Goal: Task Accomplishment & Management: Use online tool/utility

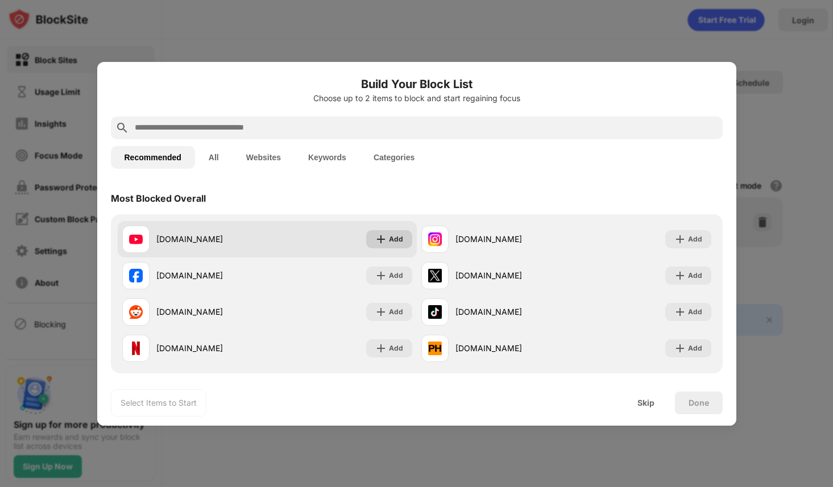
click at [375, 239] on img at bounding box center [380, 239] width 11 height 11
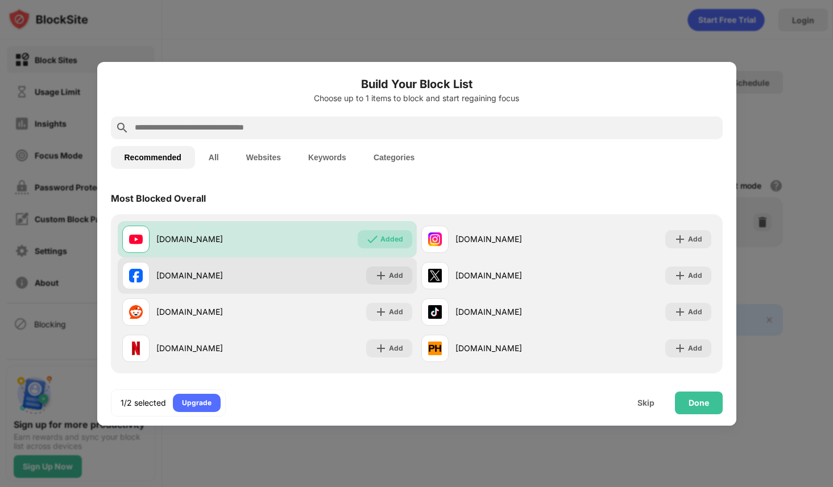
drag, startPoint x: 377, startPoint y: 257, endPoint x: 382, endPoint y: 280, distance: 22.9
click at [382, 280] on div "[DOMAIN_NAME] Add" at bounding box center [267, 275] width 299 height 36
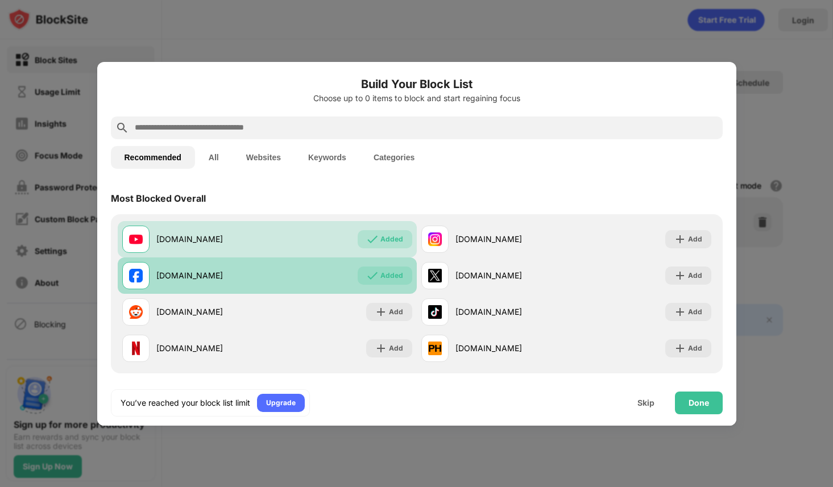
click at [382, 280] on div "Added" at bounding box center [391, 275] width 23 height 11
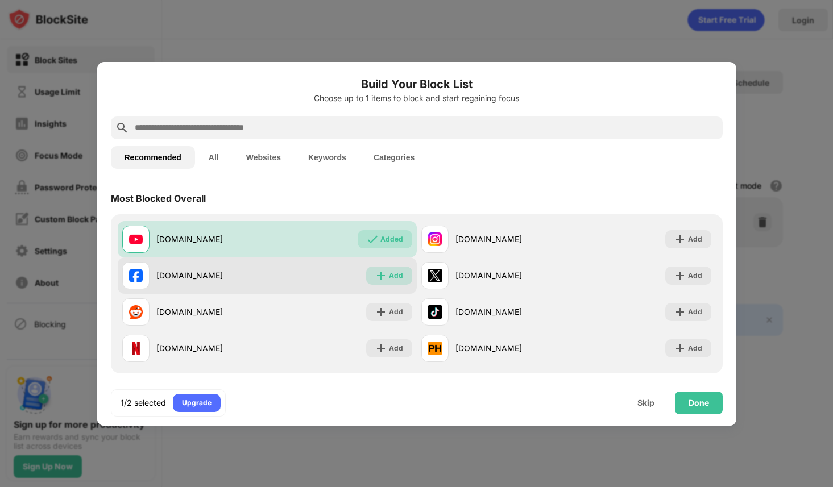
click at [382, 280] on div "Add" at bounding box center [389, 276] width 46 height 18
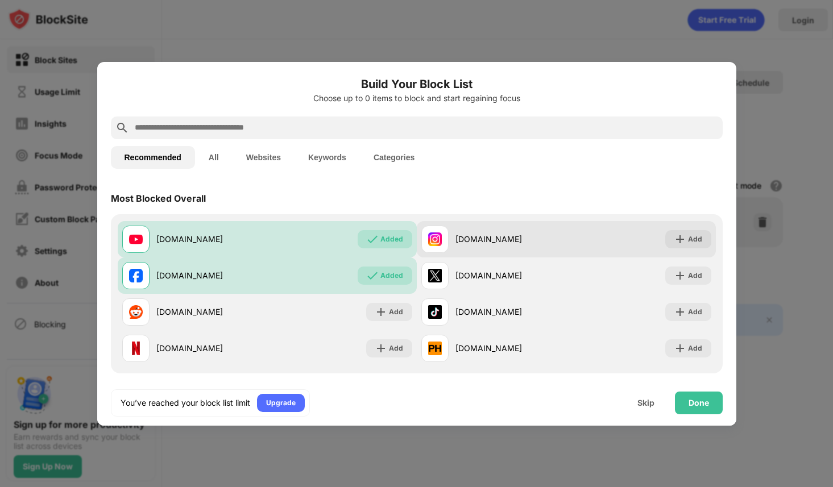
scroll to position [29, 0]
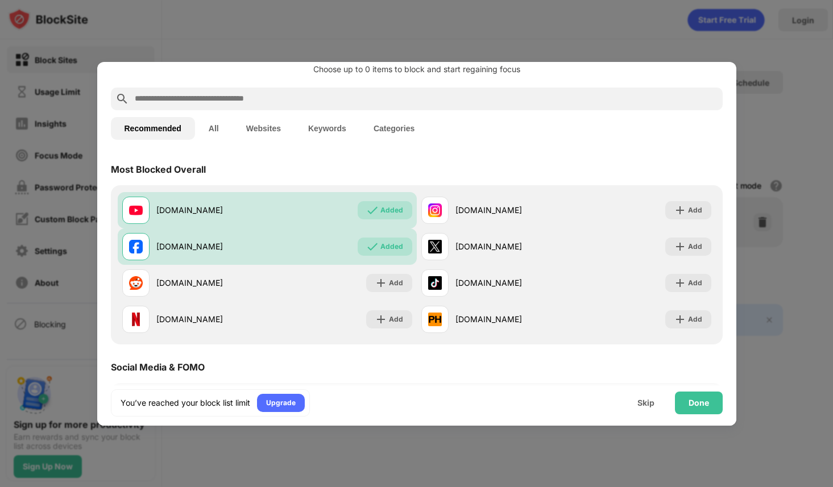
click at [302, 93] on input "text" at bounding box center [426, 99] width 584 height 14
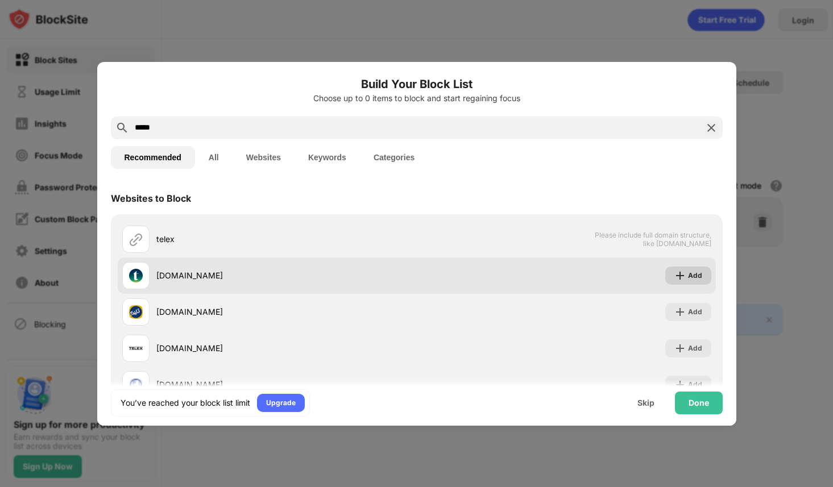
type input "*****"
click at [688, 276] on div "Add" at bounding box center [695, 275] width 14 height 11
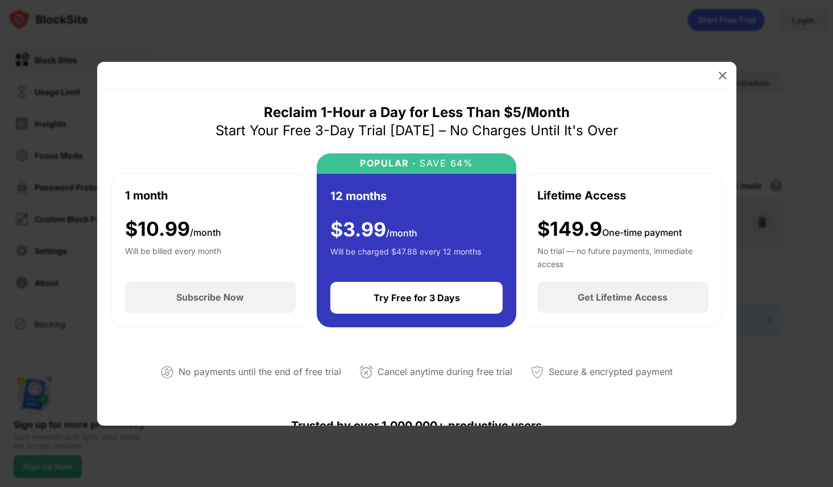
click at [492, 109] on div "Reclaim 1-Hour a Day for Less Than $5/Month" at bounding box center [417, 112] width 306 height 18
click at [719, 76] on img at bounding box center [722, 75] width 11 height 11
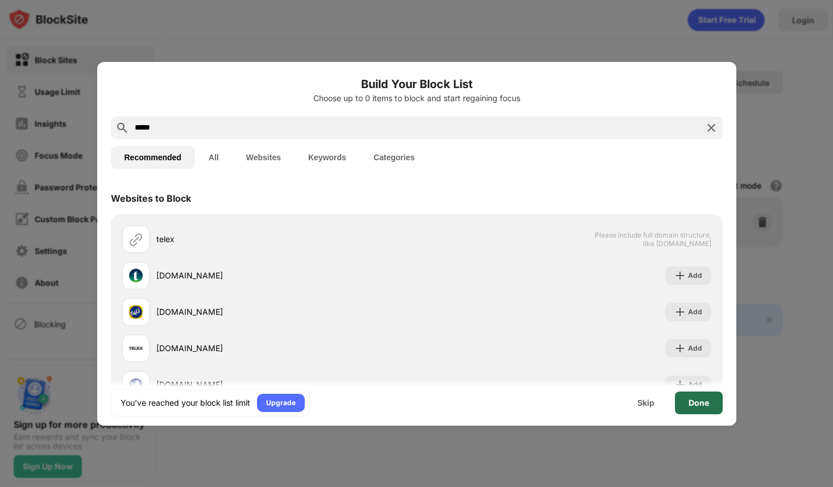
click at [713, 398] on div "Done" at bounding box center [699, 403] width 48 height 23
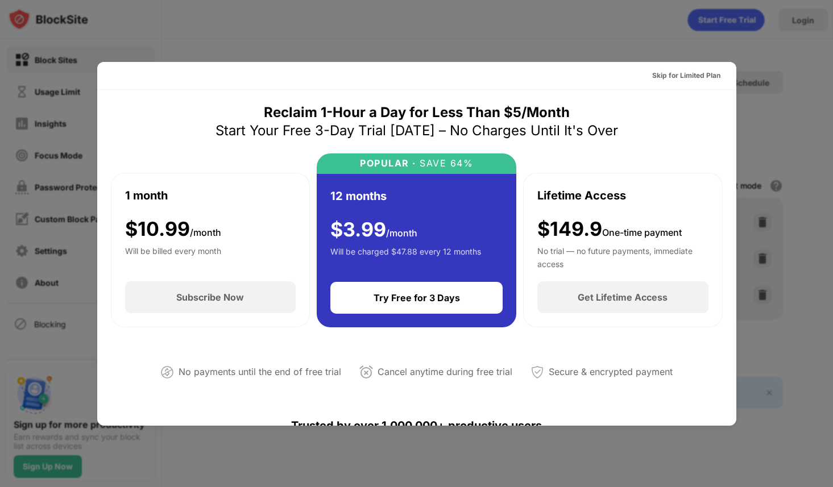
click at [371, 34] on div at bounding box center [416, 243] width 833 height 487
click at [247, 135] on div "Start Your Free 3-Day Trial [DATE] – No Charges Until It's Over" at bounding box center [416, 131] width 402 height 18
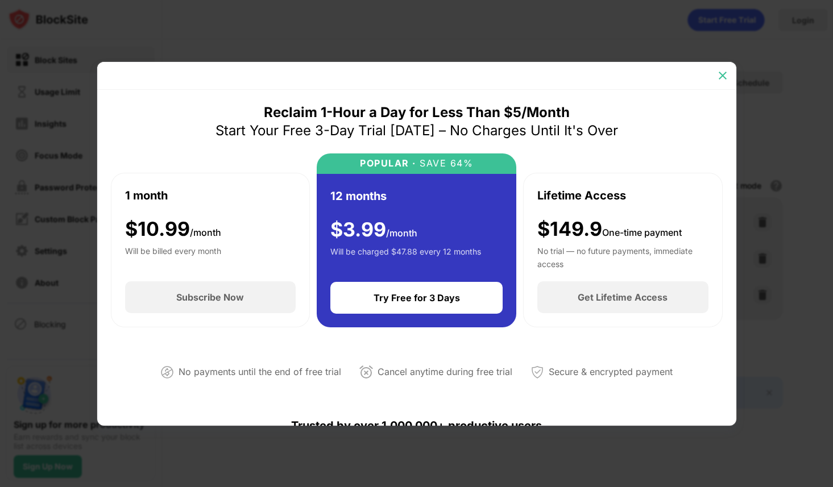
click at [721, 75] on img at bounding box center [722, 75] width 11 height 11
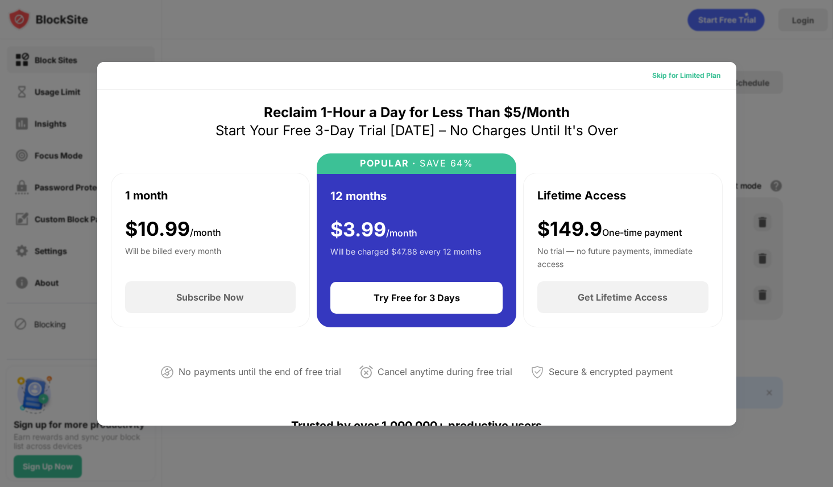
click at [688, 75] on div "Skip for Limited Plan" at bounding box center [686, 75] width 68 height 11
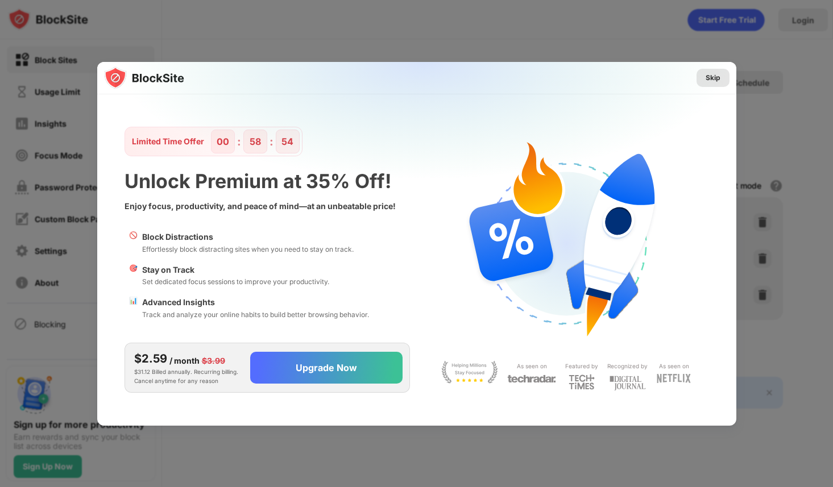
click at [708, 78] on div "Skip" at bounding box center [712, 77] width 15 height 11
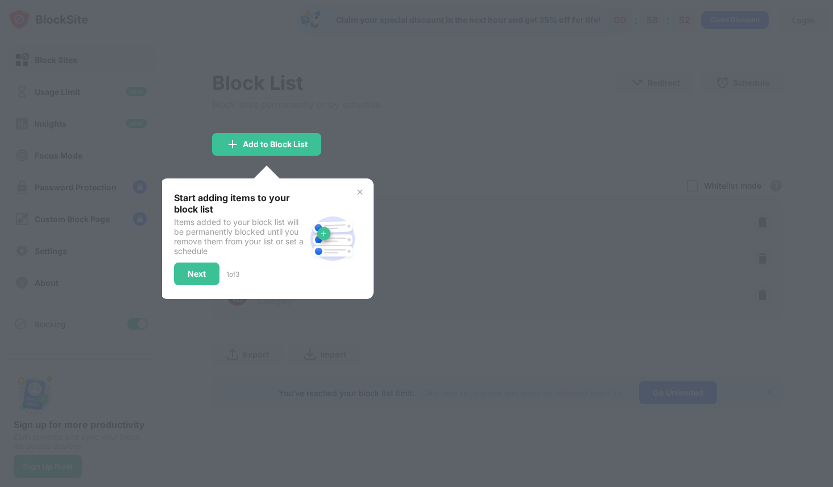
click at [364, 186] on div "Start adding items to your block list Items added to your block list will be pe…" at bounding box center [266, 238] width 213 height 120
click at [360, 190] on img at bounding box center [359, 192] width 9 height 9
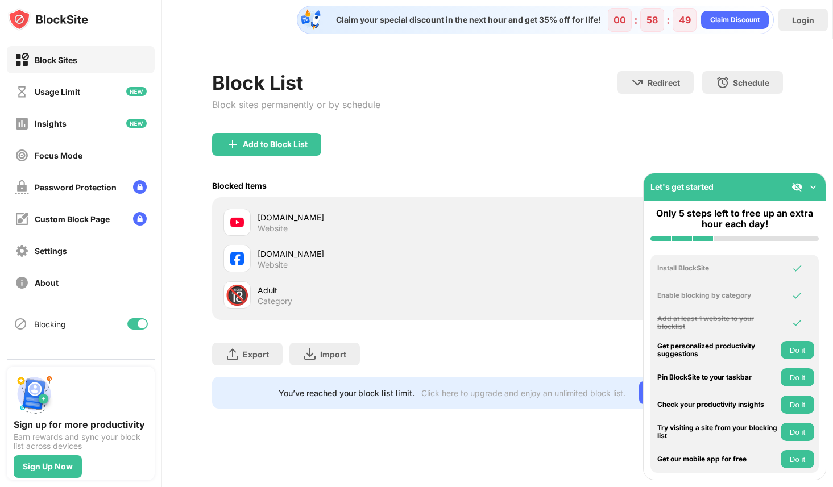
click at [816, 183] on img at bounding box center [812, 186] width 11 height 11
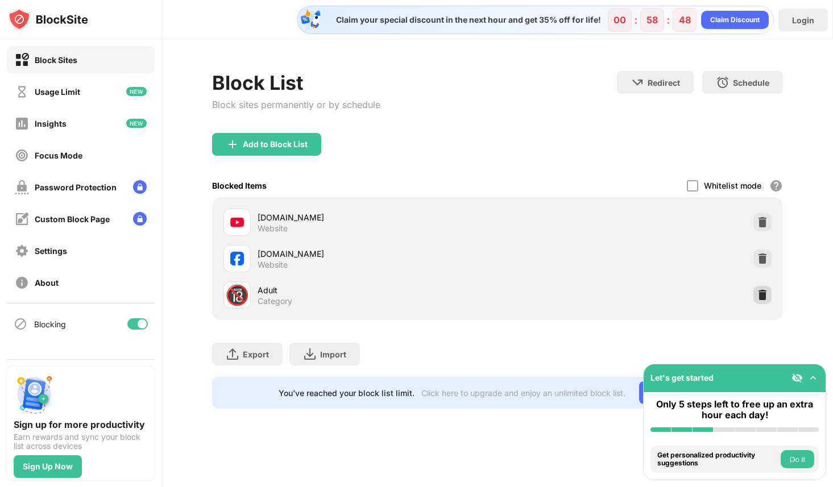
click at [760, 298] on img at bounding box center [761, 294] width 11 height 11
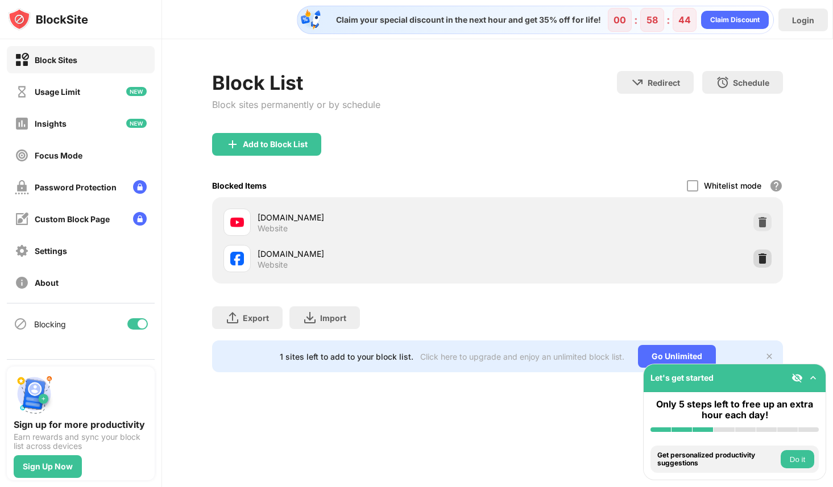
click at [765, 260] on img at bounding box center [761, 258] width 11 height 11
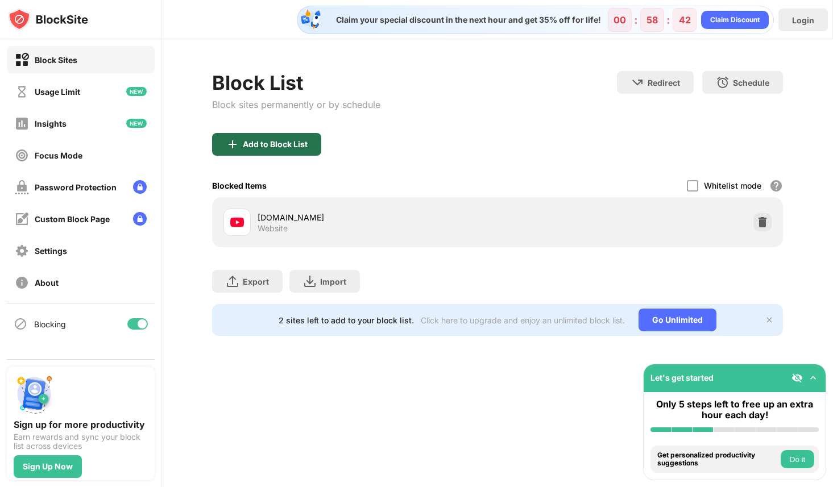
click at [266, 150] on div "Add to Block List" at bounding box center [266, 144] width 109 height 23
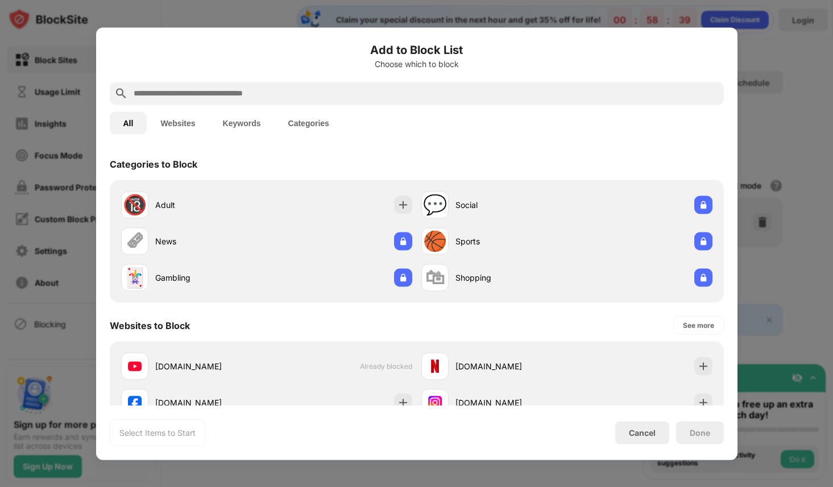
click at [281, 82] on div at bounding box center [417, 93] width 614 height 23
click at [285, 85] on div at bounding box center [417, 93] width 614 height 23
click at [282, 89] on input "text" at bounding box center [425, 93] width 587 height 14
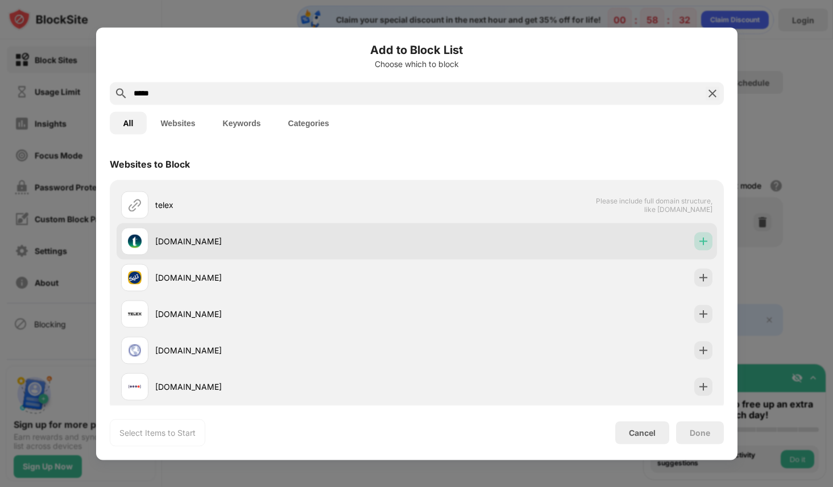
click at [697, 243] on img at bounding box center [702, 240] width 11 height 11
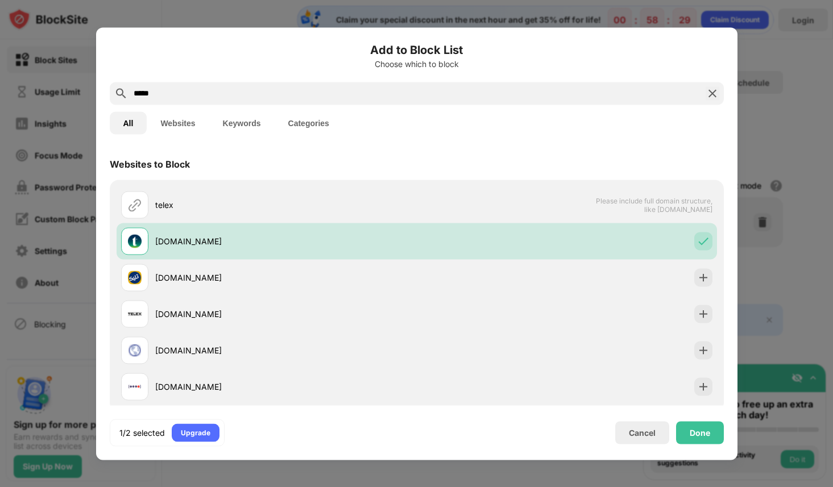
click at [189, 97] on input "*****" at bounding box center [416, 93] width 568 height 14
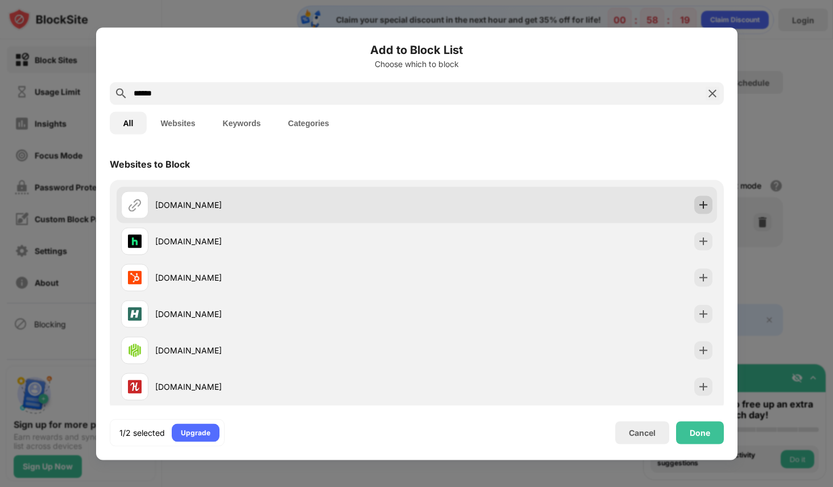
type input "******"
click at [697, 207] on img at bounding box center [702, 204] width 11 height 11
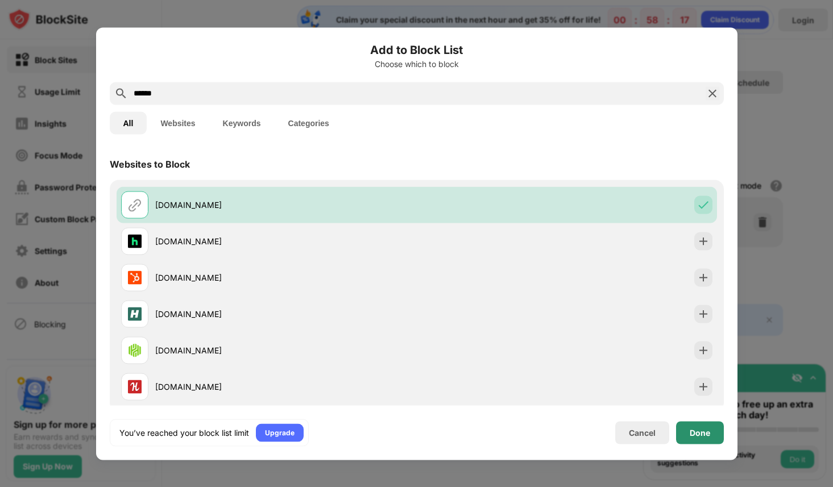
click at [705, 438] on div "Done" at bounding box center [700, 432] width 48 height 23
